Goal: Navigation & Orientation: Understand site structure

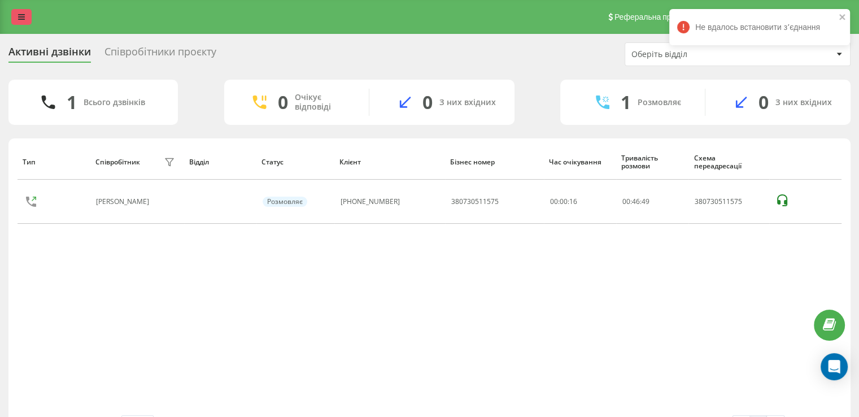
click at [16, 16] on link at bounding box center [21, 17] width 20 height 16
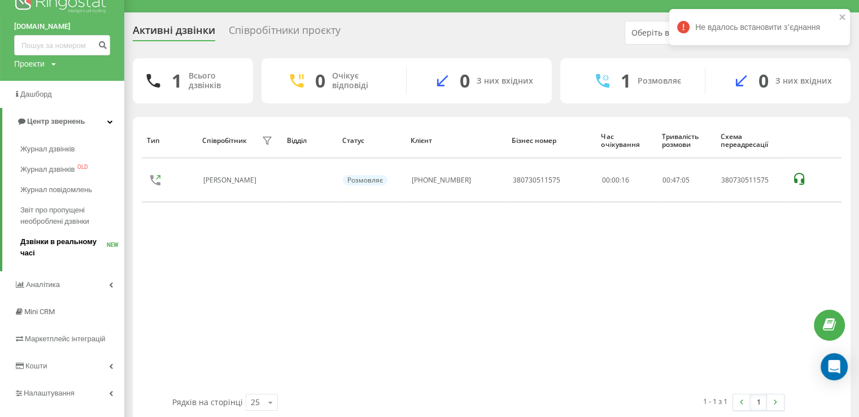
scroll to position [40, 0]
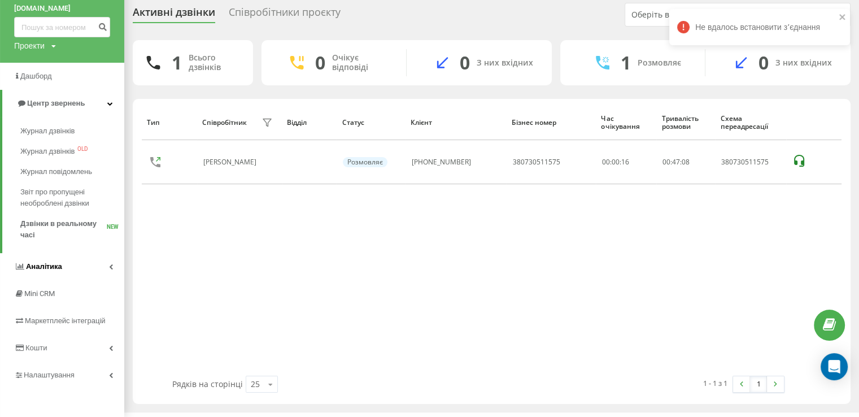
click at [110, 264] on icon at bounding box center [111, 267] width 4 height 6
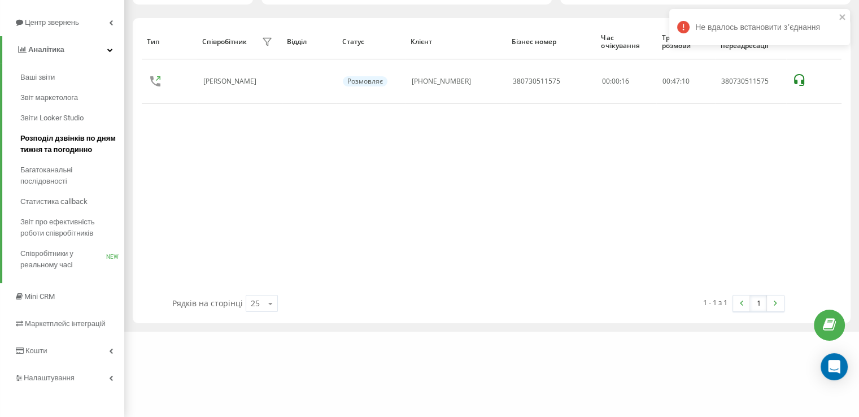
scroll to position [123, 0]
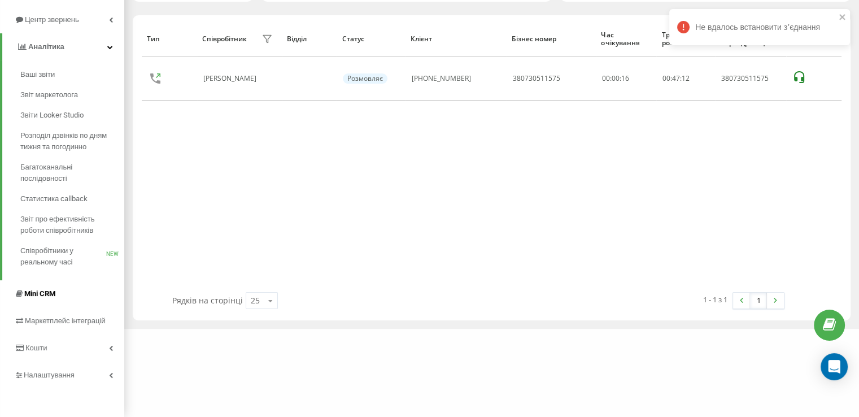
click at [60, 294] on link "Mini CRM" at bounding box center [62, 293] width 124 height 27
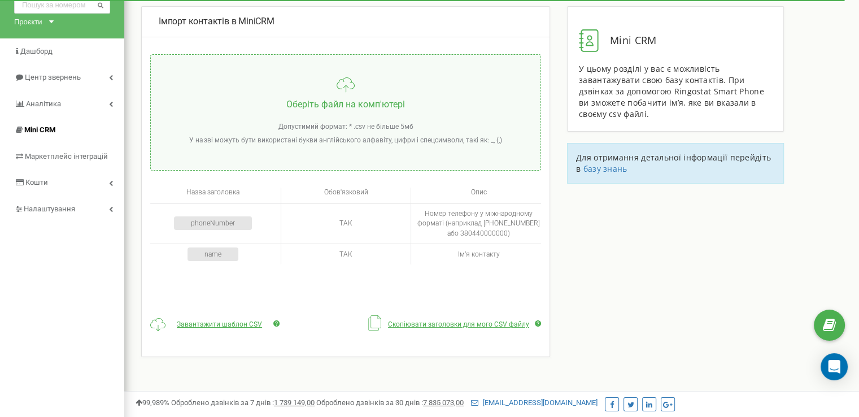
scroll to position [56, 0]
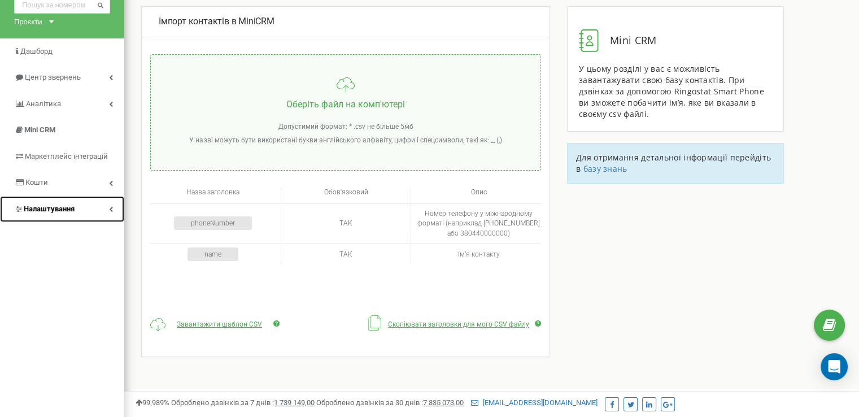
click at [116, 210] on link "Налаштування" at bounding box center [62, 209] width 124 height 27
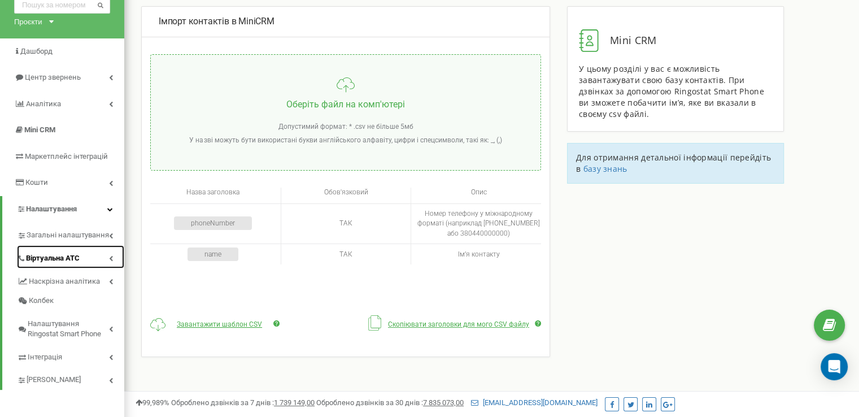
click at [111, 258] on icon at bounding box center [111, 258] width 4 height 6
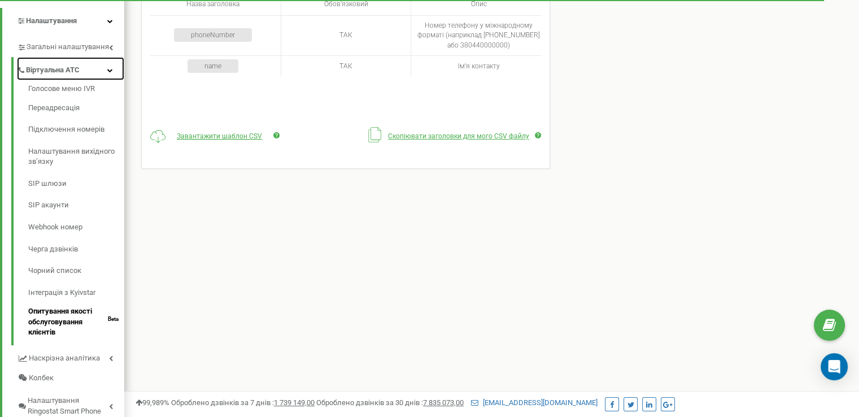
scroll to position [226, 0]
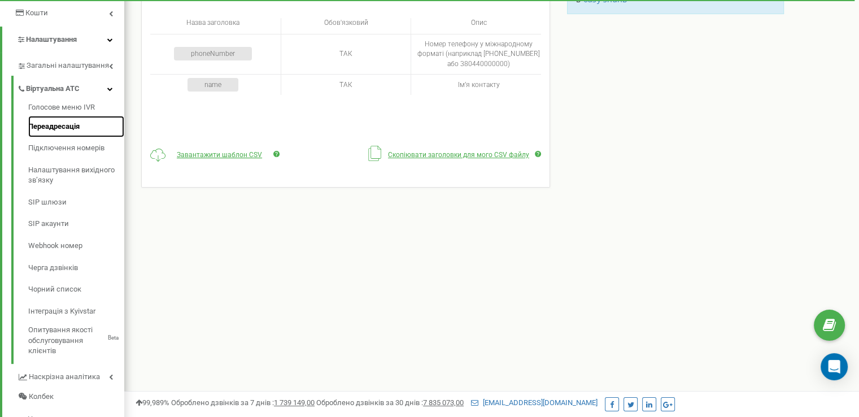
click at [38, 127] on link "Переадресація" at bounding box center [76, 127] width 96 height 22
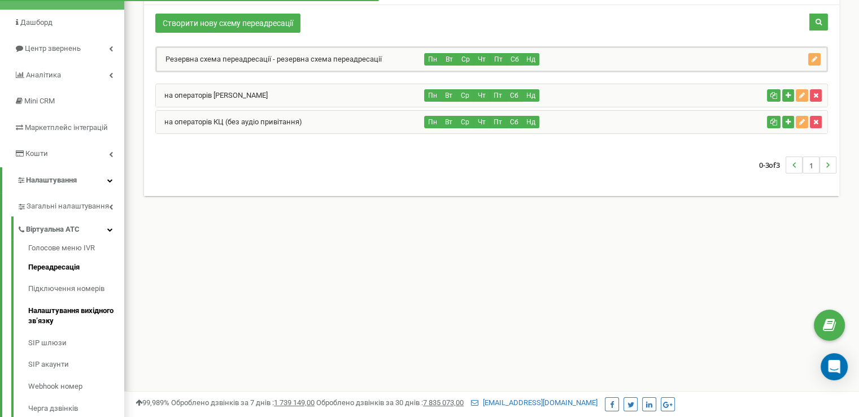
scroll to position [113, 0]
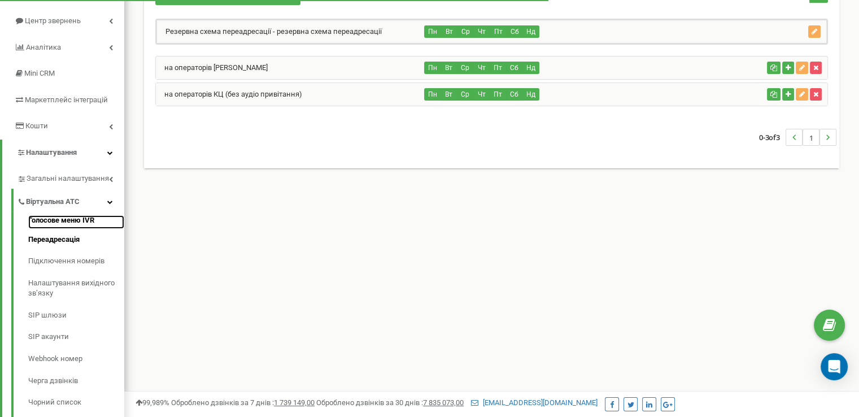
click at [65, 222] on link "Голосове меню IVR" at bounding box center [76, 222] width 96 height 14
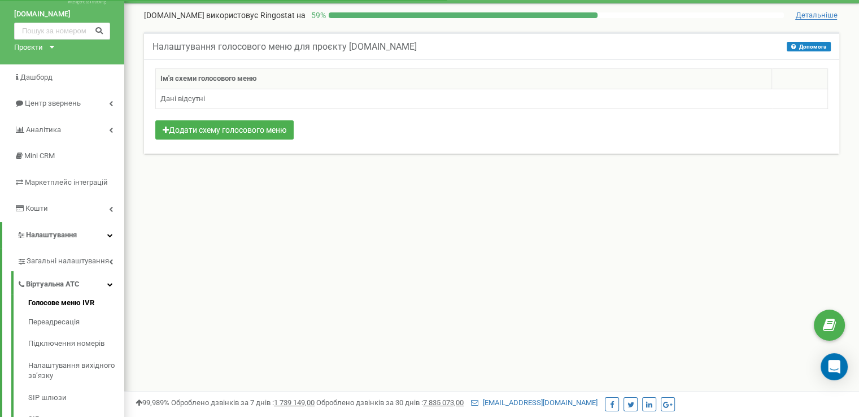
scroll to position [56, 0]
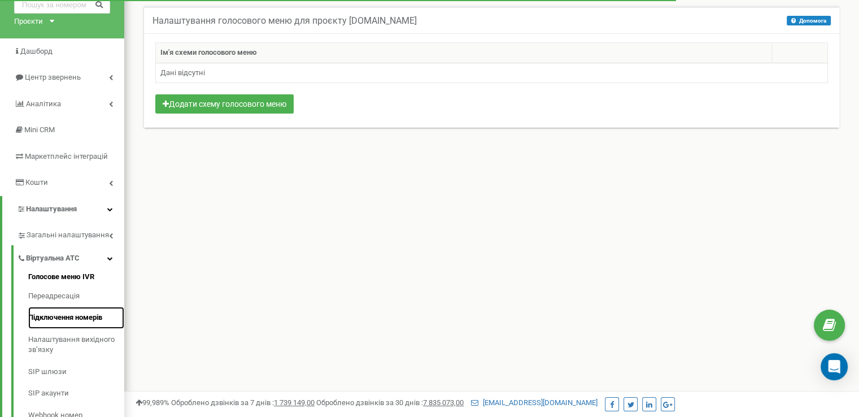
click at [51, 316] on link "Підключення номерів" at bounding box center [76, 318] width 96 height 22
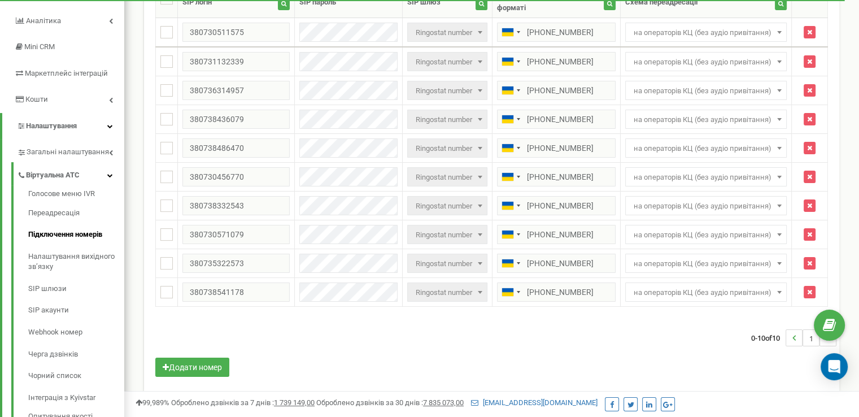
scroll to position [169, 0]
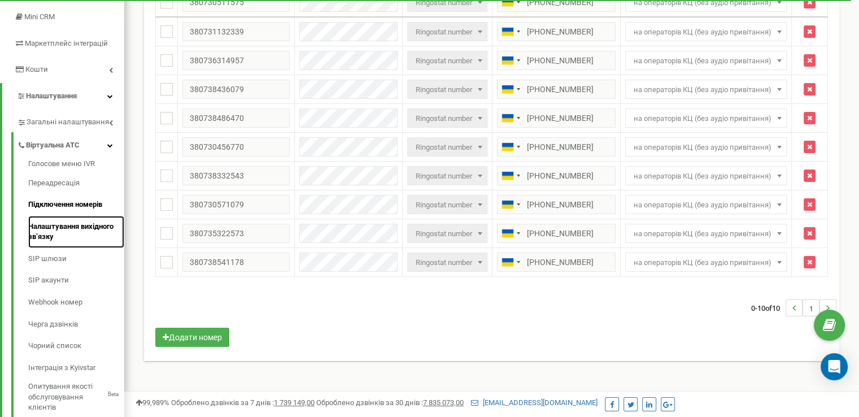
click at [49, 227] on link "Налаштування вихідного зв’язку" at bounding box center [76, 232] width 96 height 32
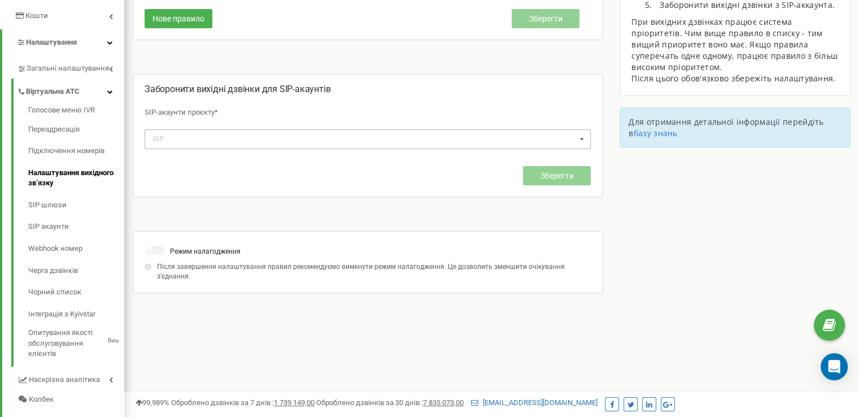
scroll to position [323, 0]
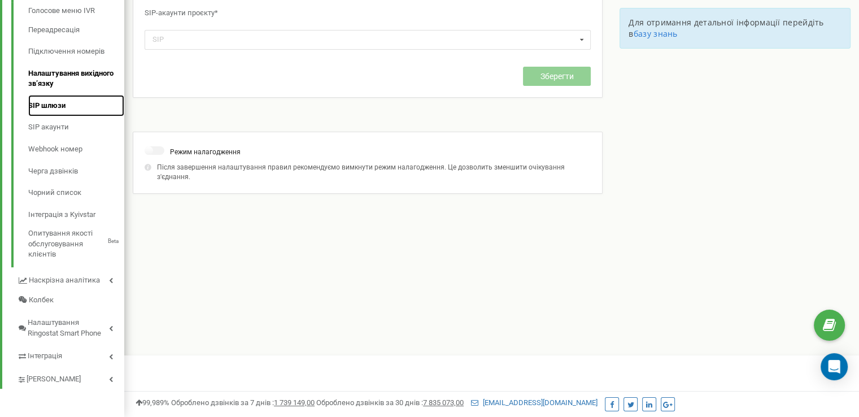
click at [52, 108] on link "SIP шлюзи" at bounding box center [76, 106] width 96 height 22
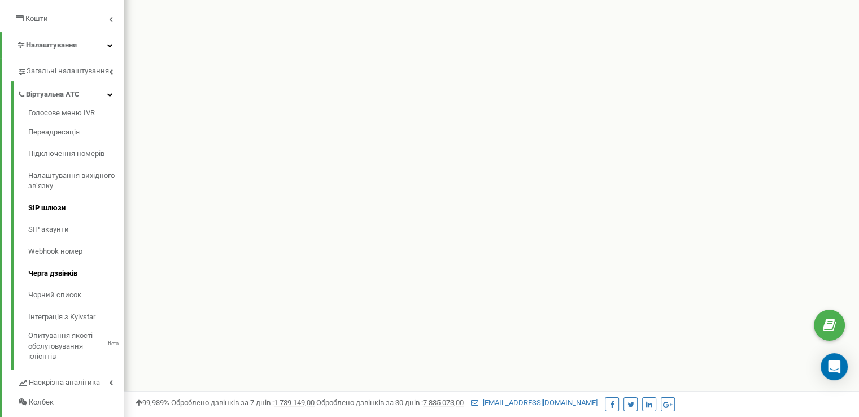
scroll to position [226, 0]
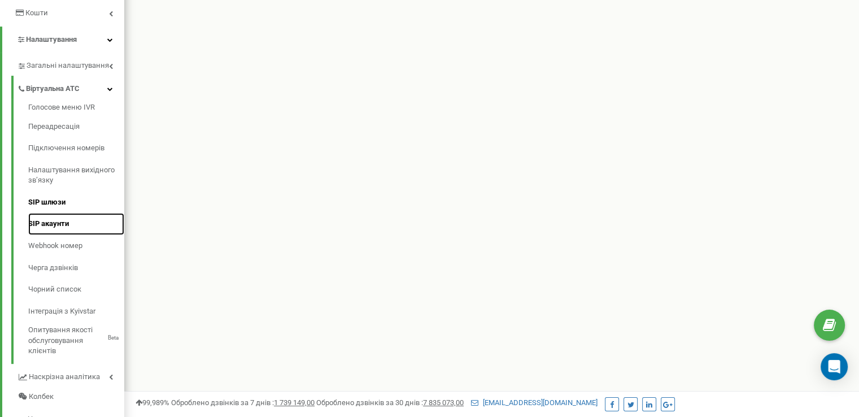
click at [63, 224] on link "SIP акаунти" at bounding box center [76, 224] width 96 height 22
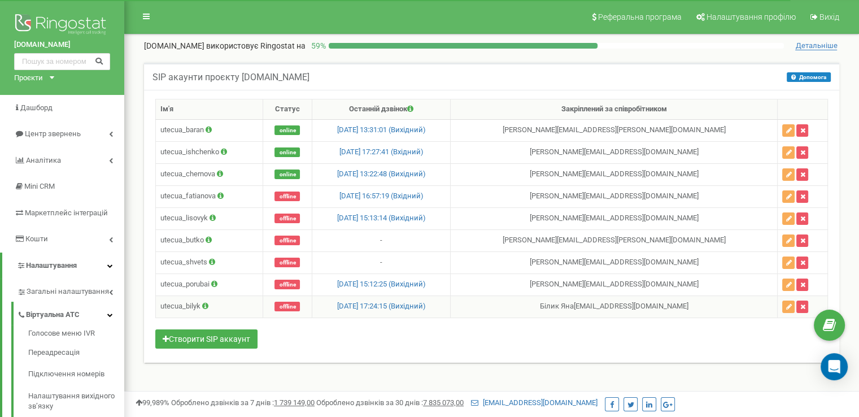
click at [205, 302] on icon at bounding box center [205, 305] width 6 height 7
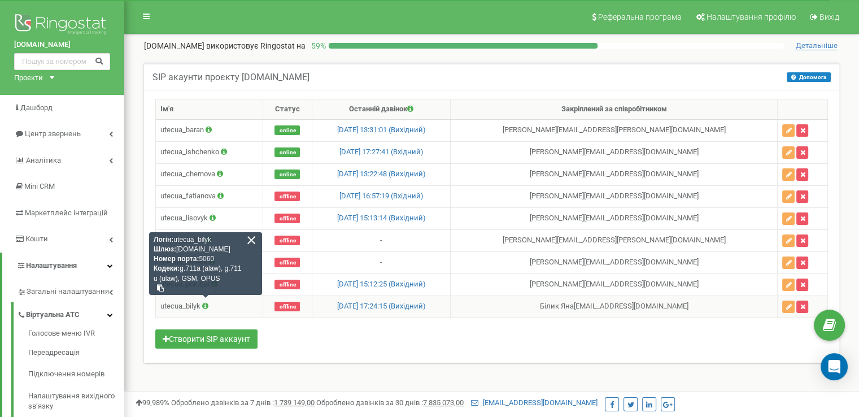
click at [249, 239] on div at bounding box center [251, 240] width 10 height 10
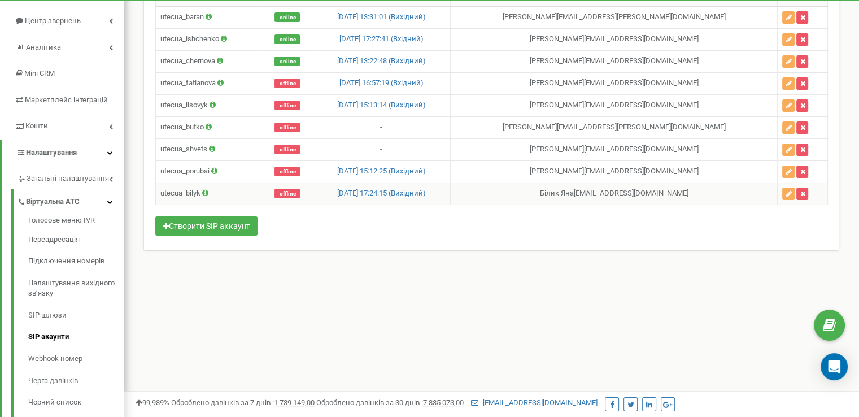
scroll to position [169, 0]
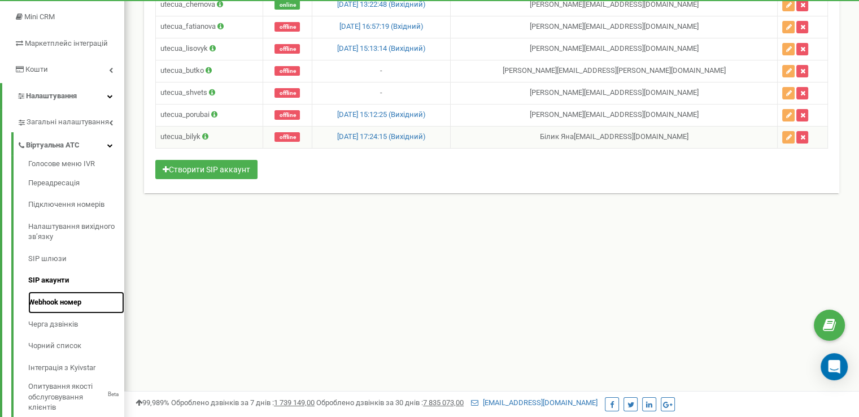
click at [75, 304] on link "Webhook номер" at bounding box center [76, 302] width 96 height 22
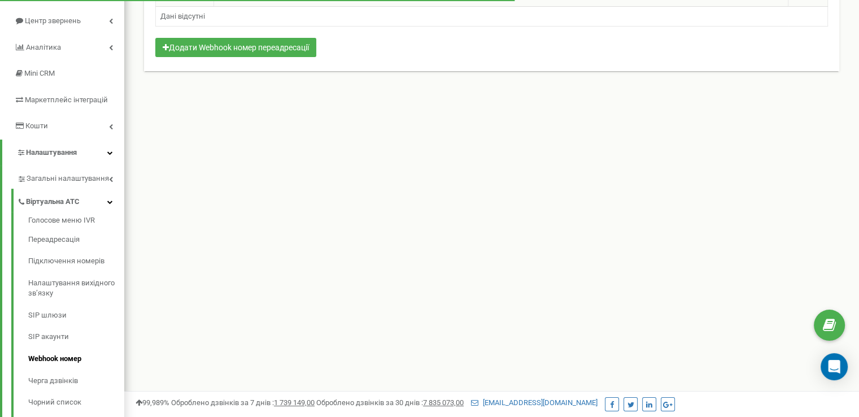
scroll to position [169, 0]
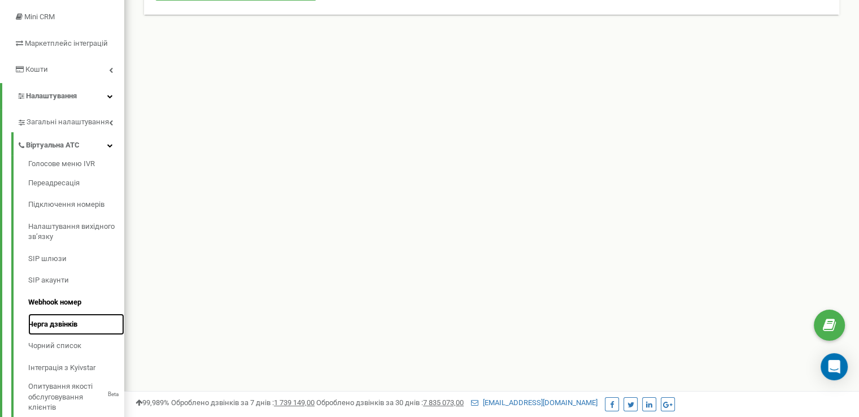
click at [63, 325] on link "Черга дзвінків" at bounding box center [76, 324] width 96 height 22
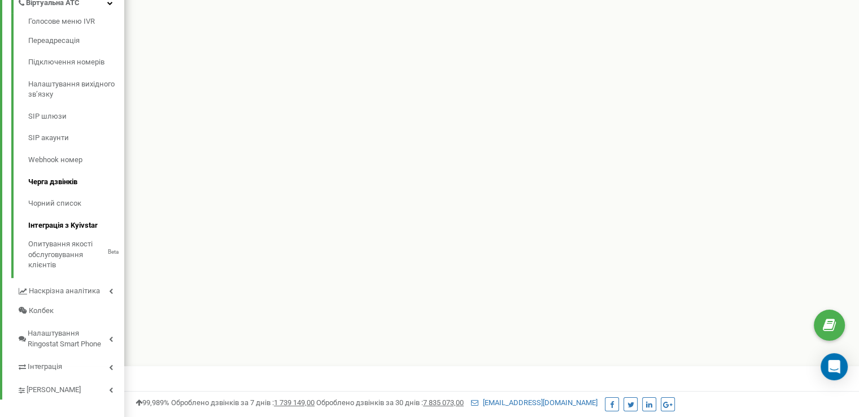
scroll to position [323, 0]
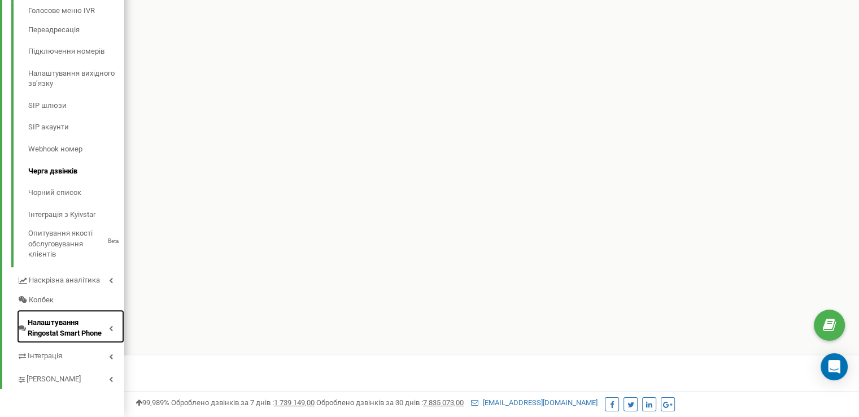
click at [111, 325] on icon at bounding box center [111, 328] width 4 height 6
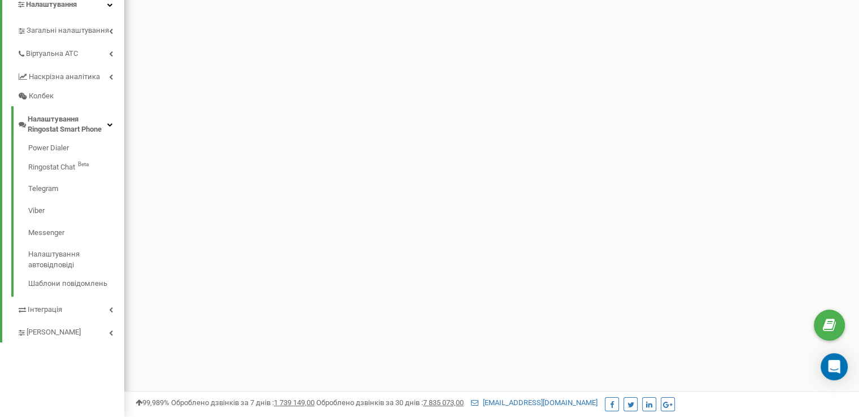
click at [62, 141] on div "Power Dialer Ringostat Chat Beta Telegram Viber Messenger Налаштування автовідп…" at bounding box center [67, 217] width 113 height 157
click at [63, 152] on link "Power Dialer" at bounding box center [76, 150] width 96 height 14
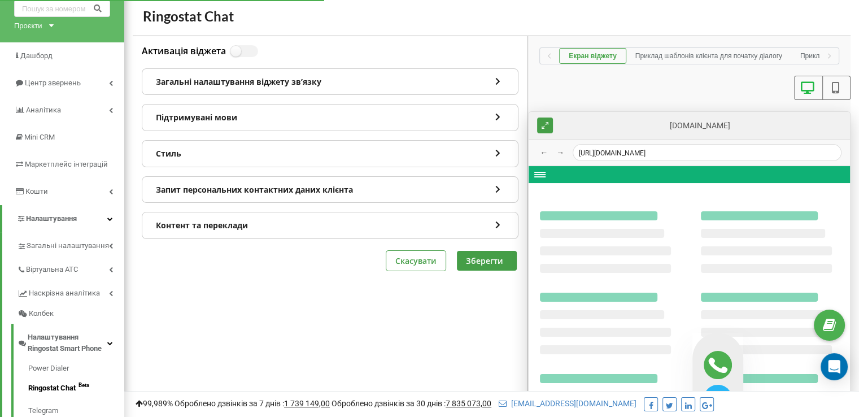
scroll to position [56, 0]
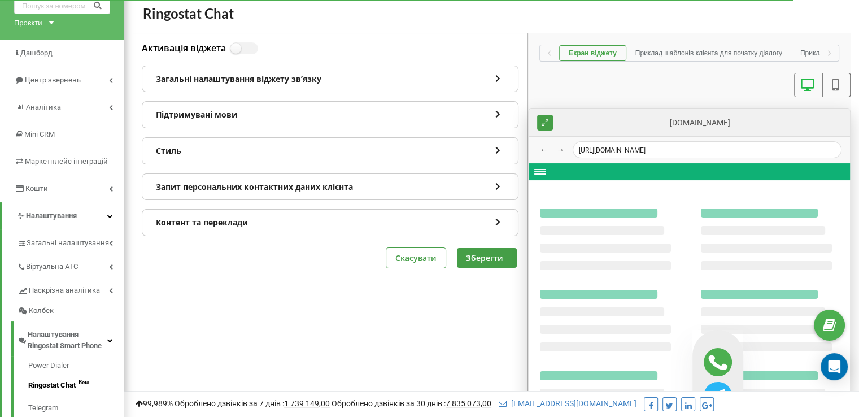
click at [495, 77] on icon at bounding box center [498, 77] width 10 height 8
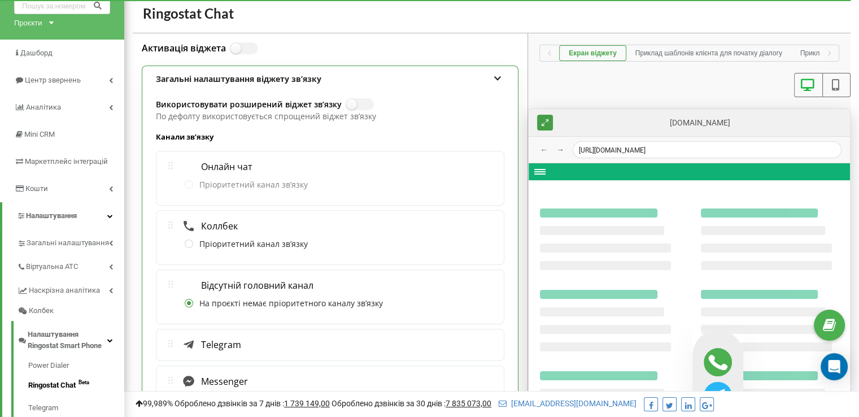
click at [495, 77] on icon at bounding box center [498, 77] width 10 height 8
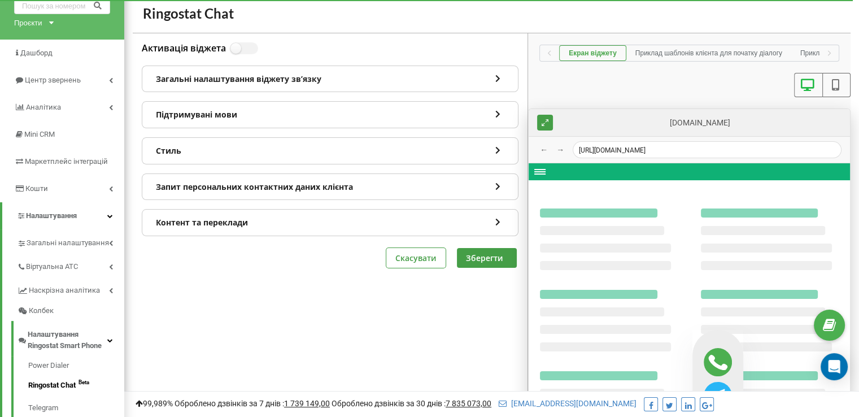
click at [495, 77] on icon at bounding box center [498, 77] width 10 height 8
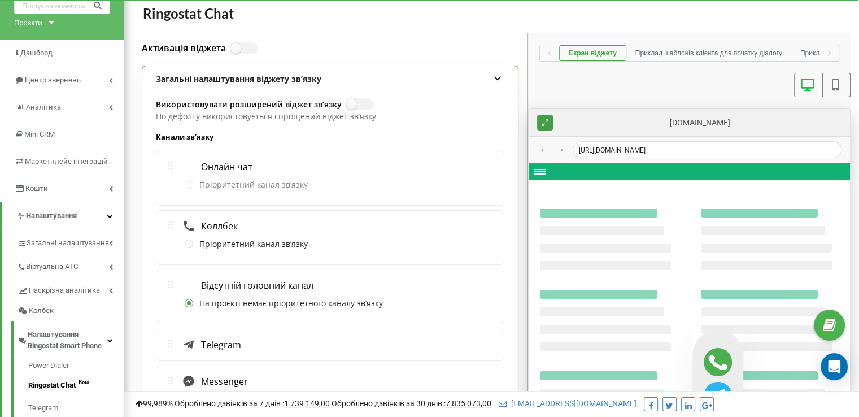
click at [502, 75] on div "Загальні налаштування віджету звʼязку" at bounding box center [329, 79] width 375 height 26
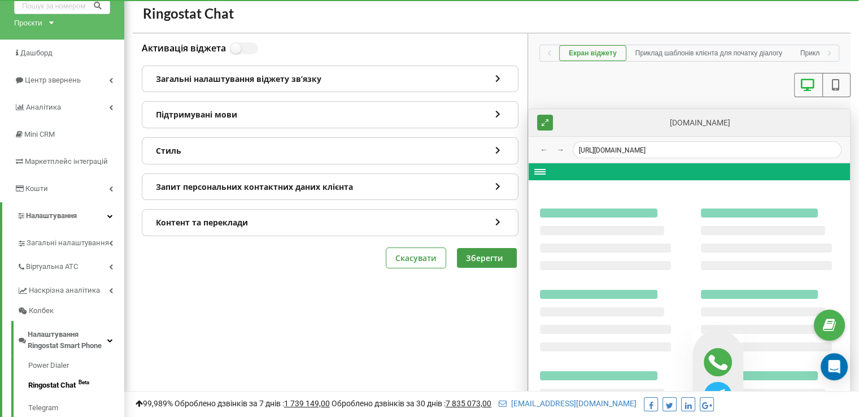
click at [494, 113] on icon at bounding box center [498, 112] width 10 height 8
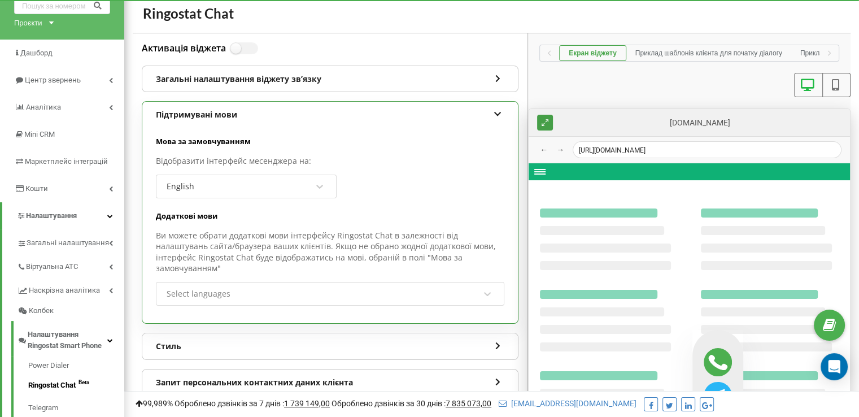
click at [494, 113] on icon at bounding box center [498, 112] width 10 height 8
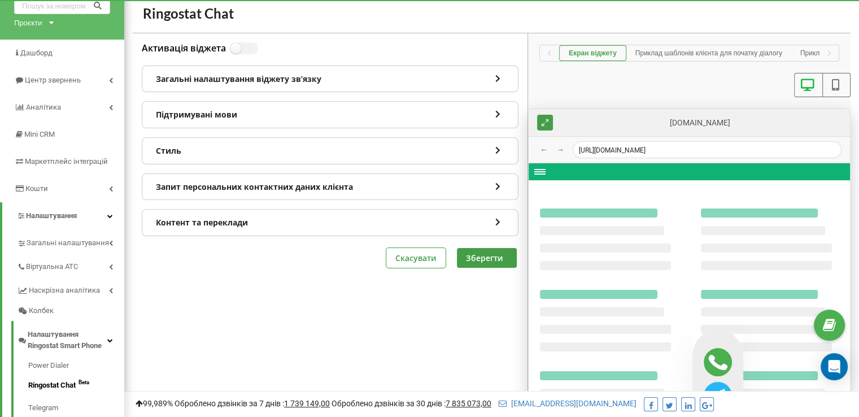
click at [496, 125] on div "Підтримувані мови" at bounding box center [329, 115] width 375 height 26
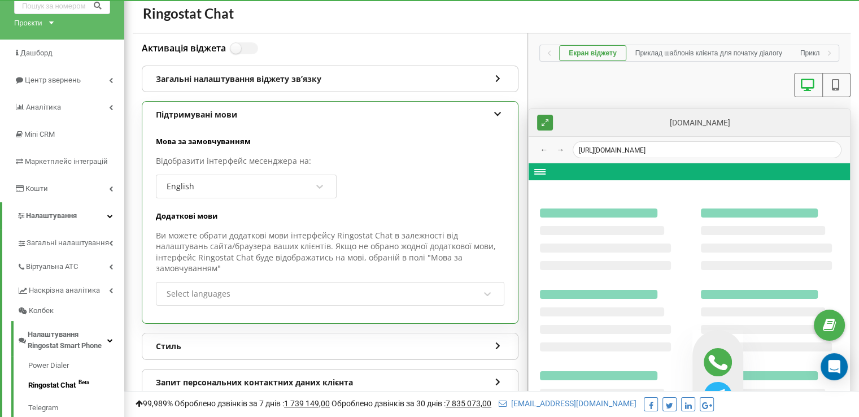
click at [497, 116] on icon at bounding box center [498, 112] width 10 height 8
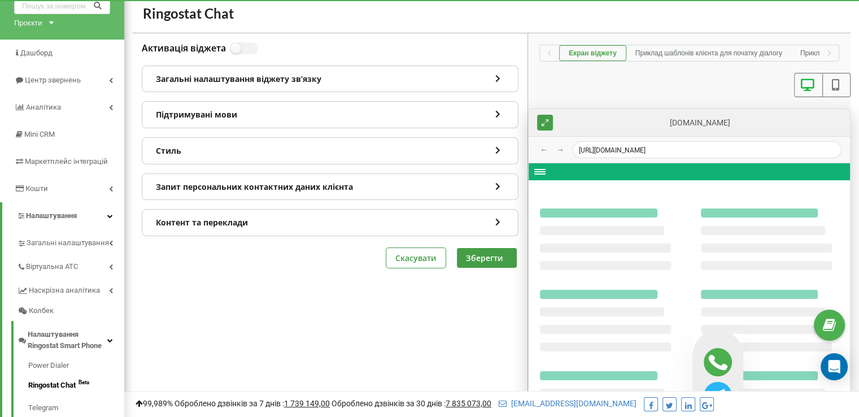
click at [497, 186] on icon at bounding box center [498, 185] width 10 height 8
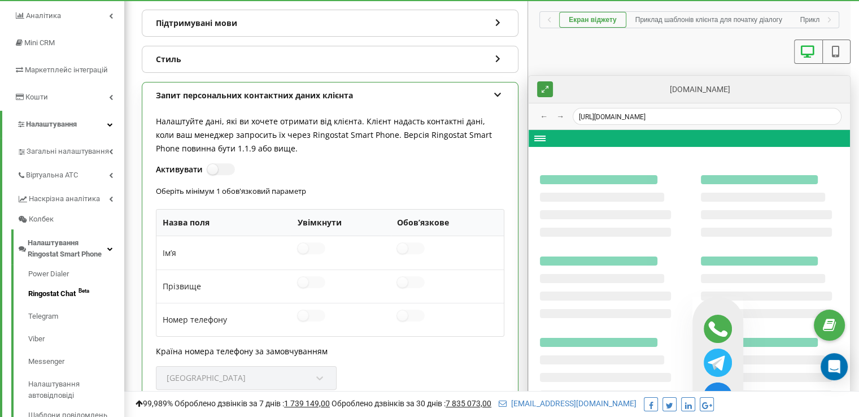
scroll to position [91, 0]
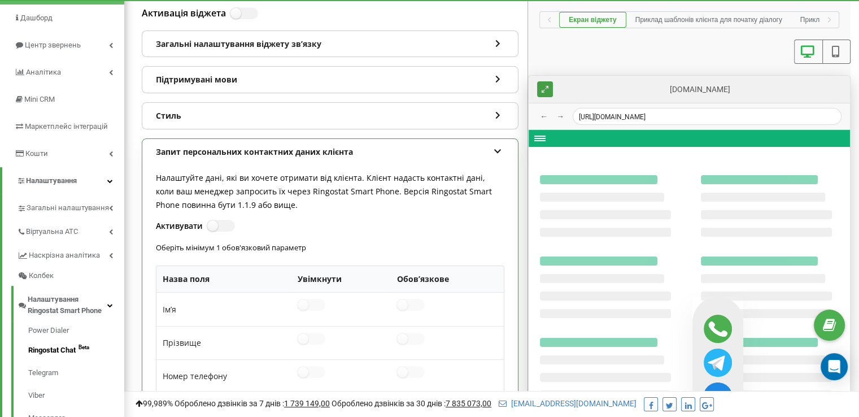
click at [499, 150] on icon at bounding box center [498, 150] width 10 height 8
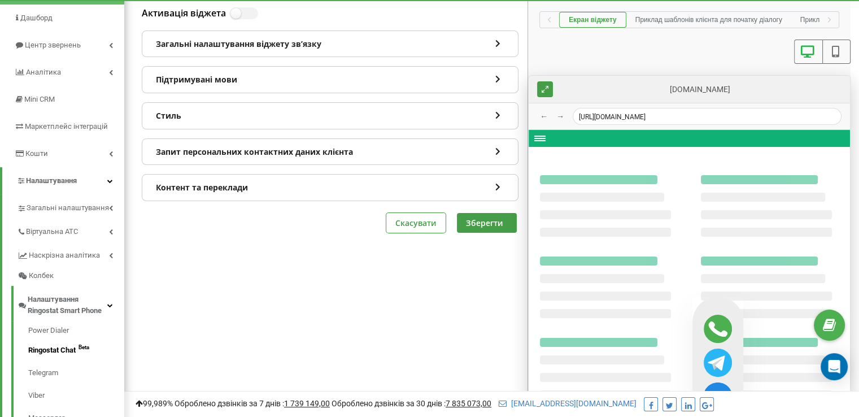
click at [493, 186] on icon at bounding box center [498, 185] width 10 height 8
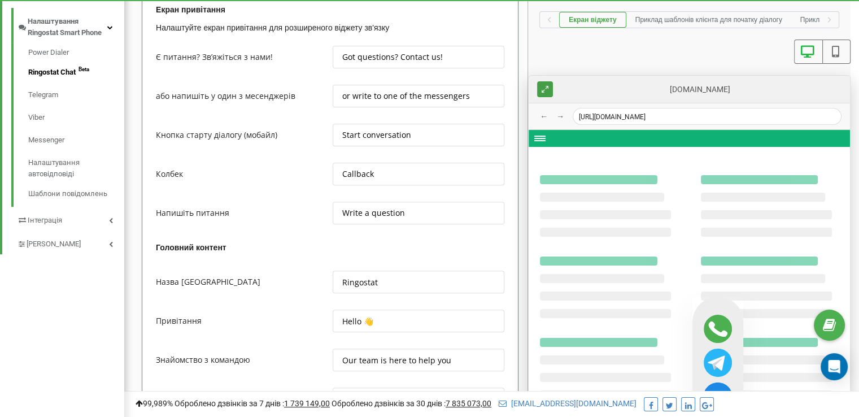
scroll to position [255, 0]
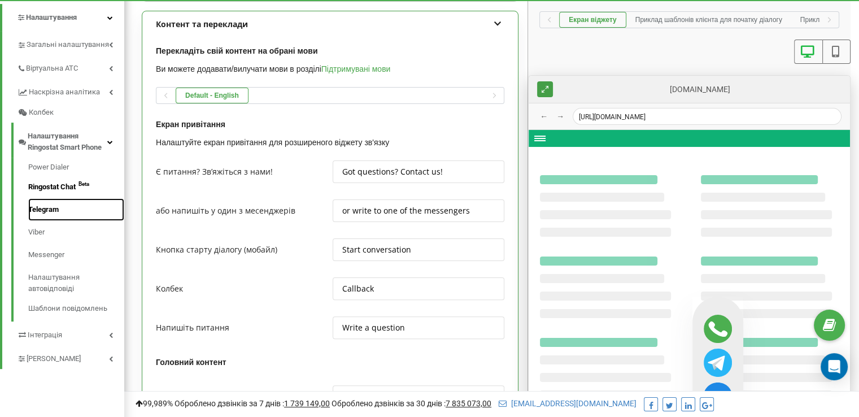
click at [41, 211] on link "Telegram" at bounding box center [76, 209] width 96 height 23
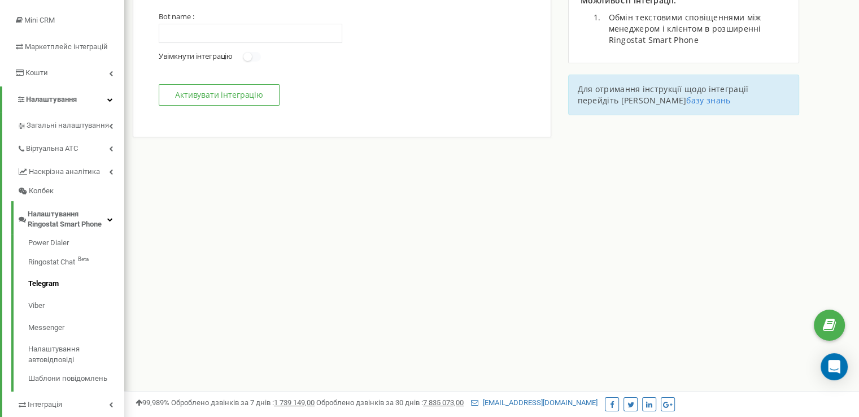
scroll to position [169, 0]
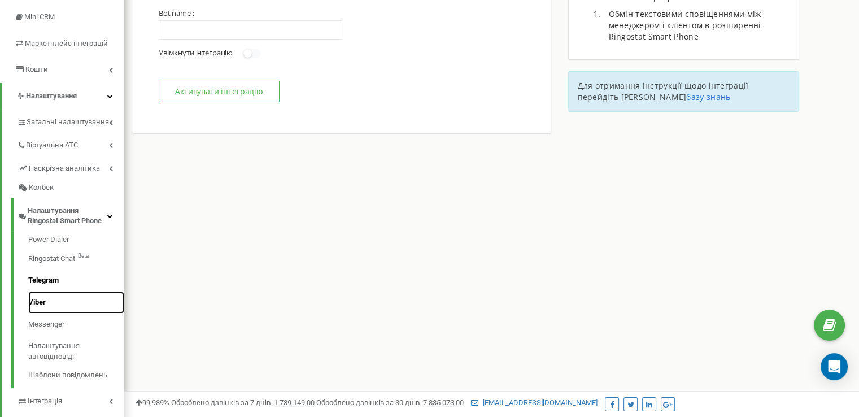
click at [57, 303] on link "Viber" at bounding box center [76, 302] width 96 height 22
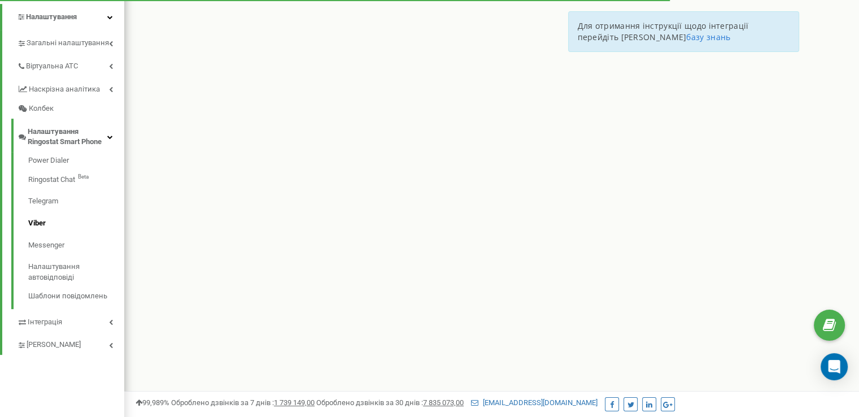
scroll to position [261, 0]
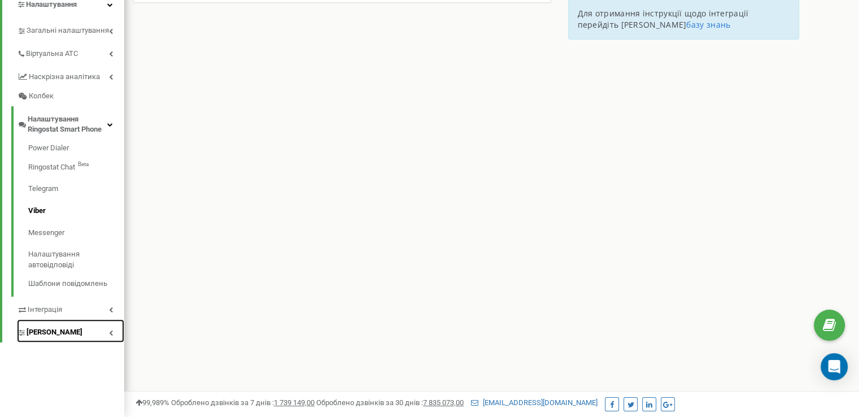
click at [105, 335] on link "[PERSON_NAME]" at bounding box center [70, 330] width 107 height 23
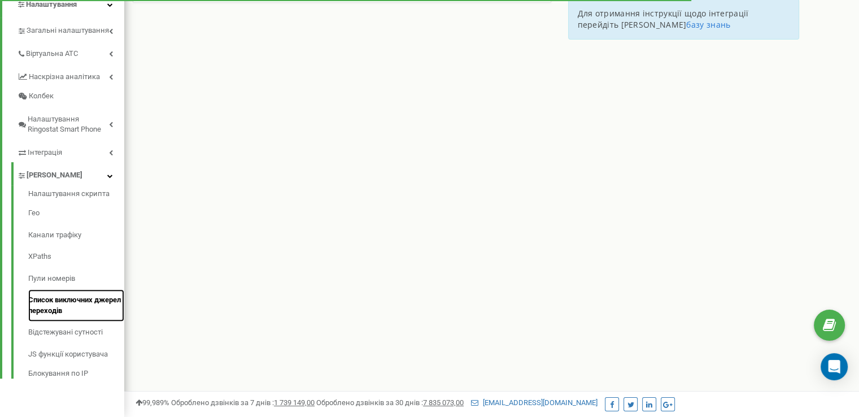
click at [82, 301] on link "Список виключних джерел переходів" at bounding box center [76, 305] width 96 height 32
